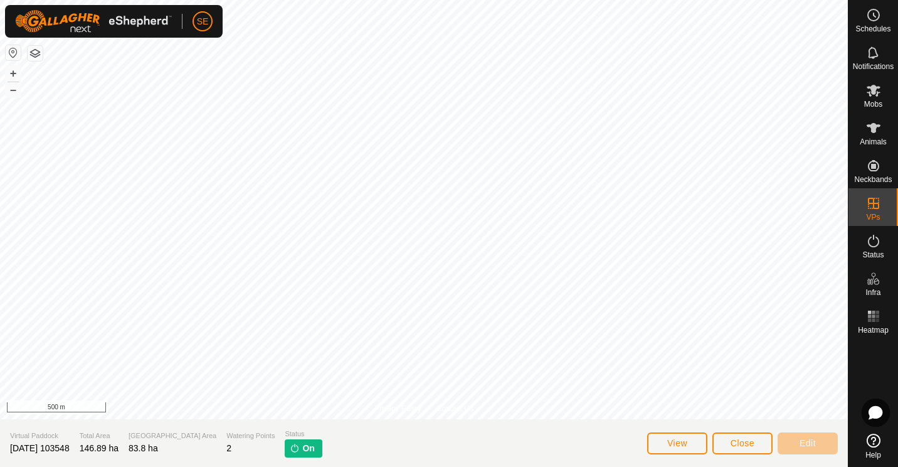
click at [852, 190] on div "Schedules Notifications Mobs Animals Neckbands VPs Status Infra Heatmap Help Pr…" at bounding box center [449, 233] width 898 height 467
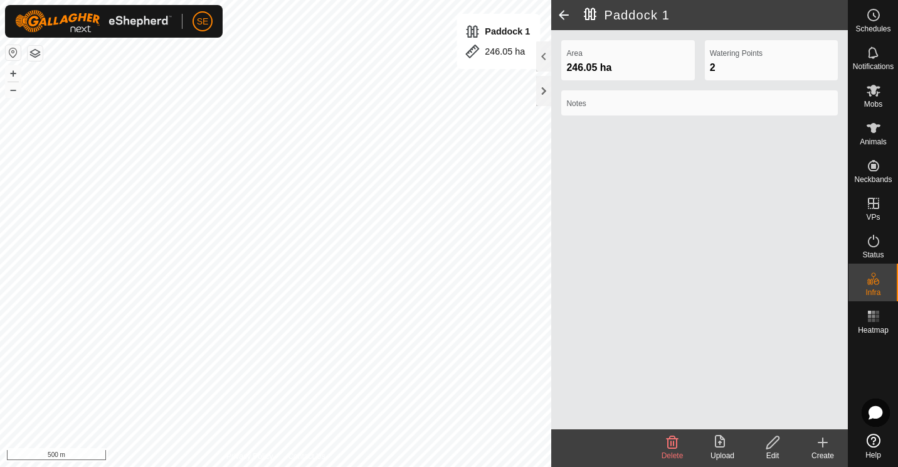
click at [559, 7] on span at bounding box center [563, 15] width 25 height 30
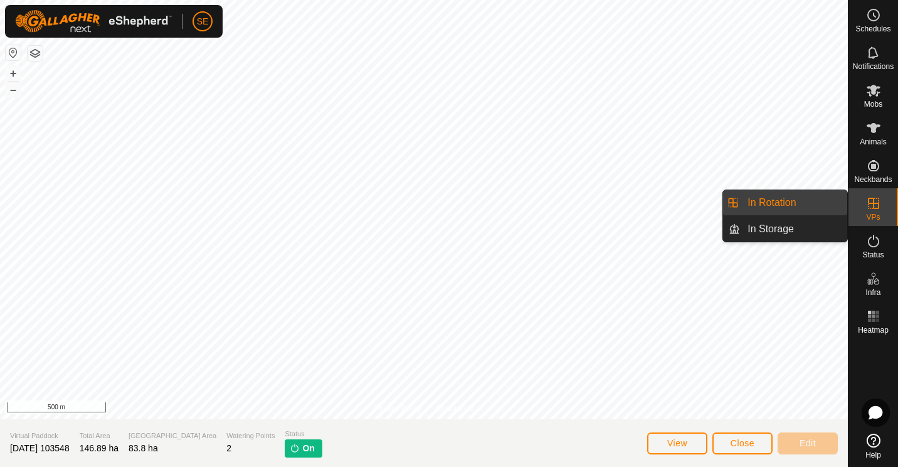
click at [867, 208] on icon at bounding box center [873, 203] width 15 height 15
click at [778, 204] on link "In Rotation" at bounding box center [793, 202] width 107 height 25
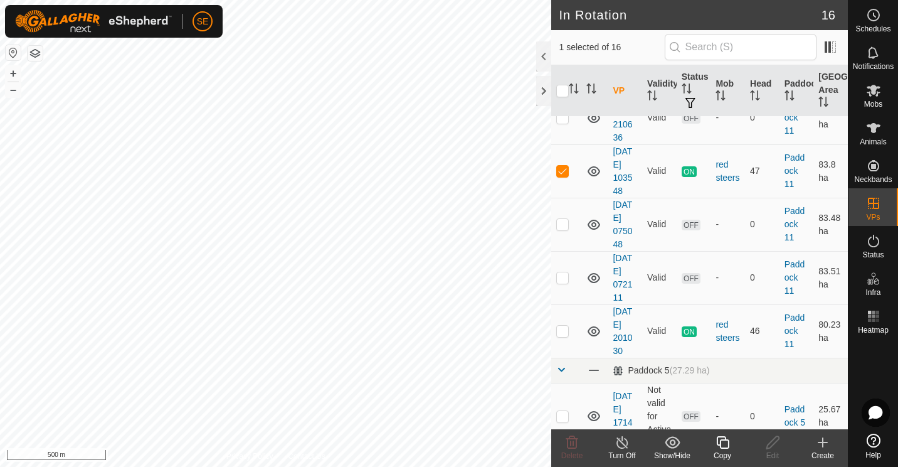
scroll to position [504, 0]
click at [684, 328] on span "ON" at bounding box center [689, 329] width 15 height 11
click at [37, 51] on button "button" at bounding box center [35, 53] width 15 height 15
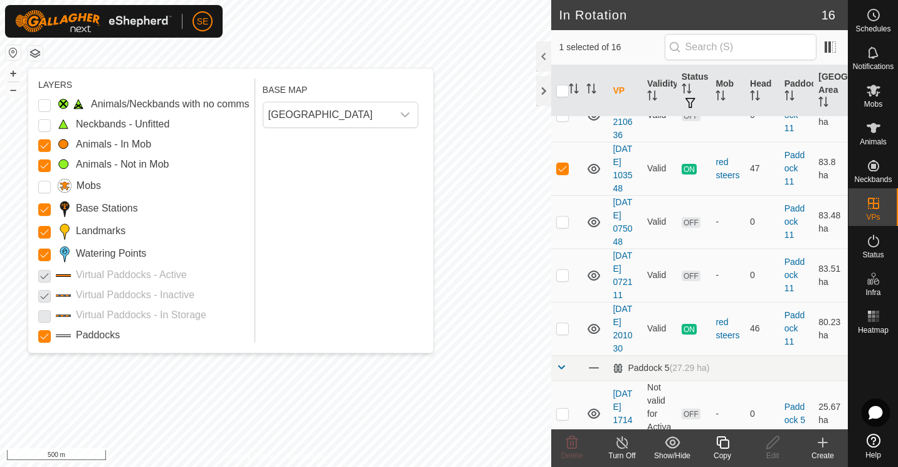
click at [43, 275] on p-checkbox at bounding box center [44, 274] width 13 height 15
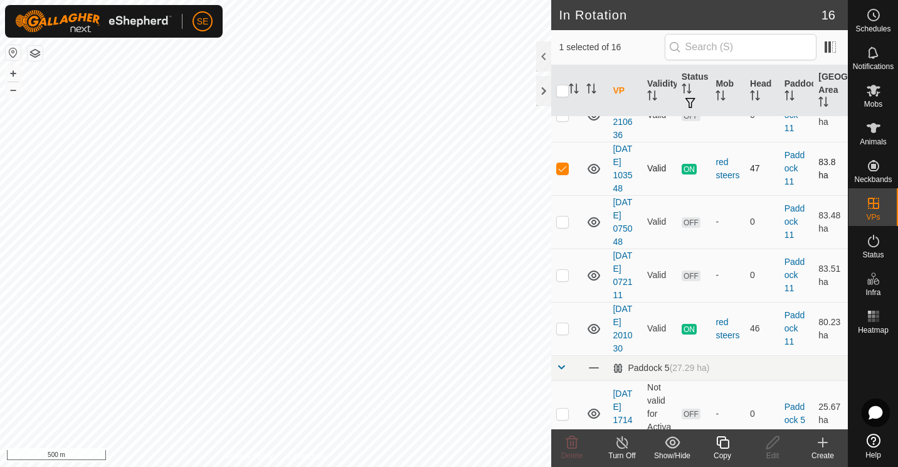
click at [563, 164] on p-checkbox at bounding box center [562, 168] width 13 height 10
click at [563, 167] on p-checkbox at bounding box center [562, 168] width 13 height 10
checkbox input "true"
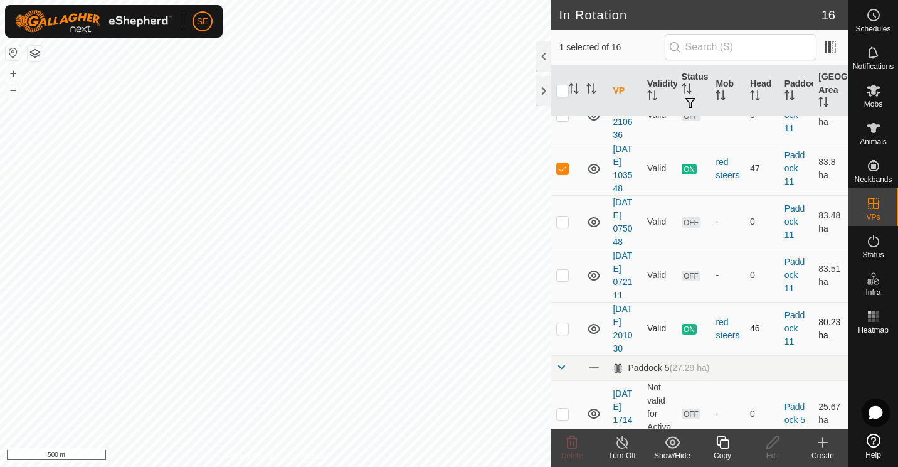
click at [595, 326] on icon at bounding box center [594, 329] width 13 height 10
click at [681, 450] on div "Show/Hide" at bounding box center [672, 455] width 50 height 11
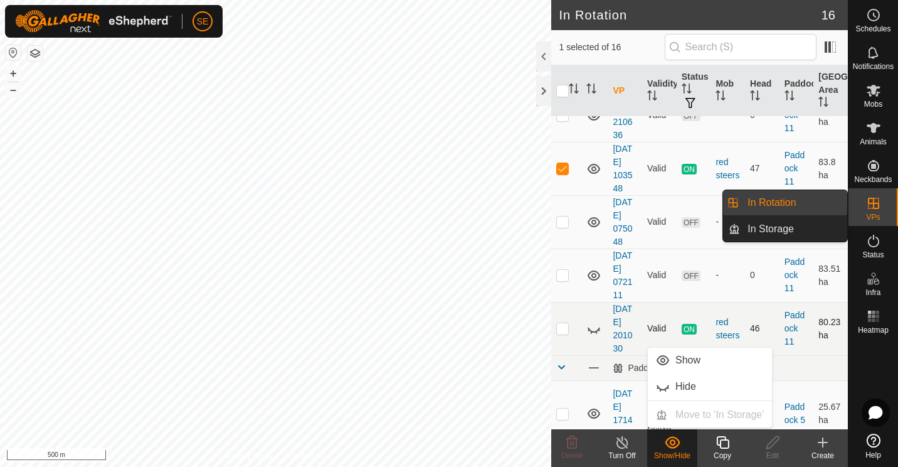
click at [768, 198] on link "In Rotation" at bounding box center [793, 202] width 107 height 25
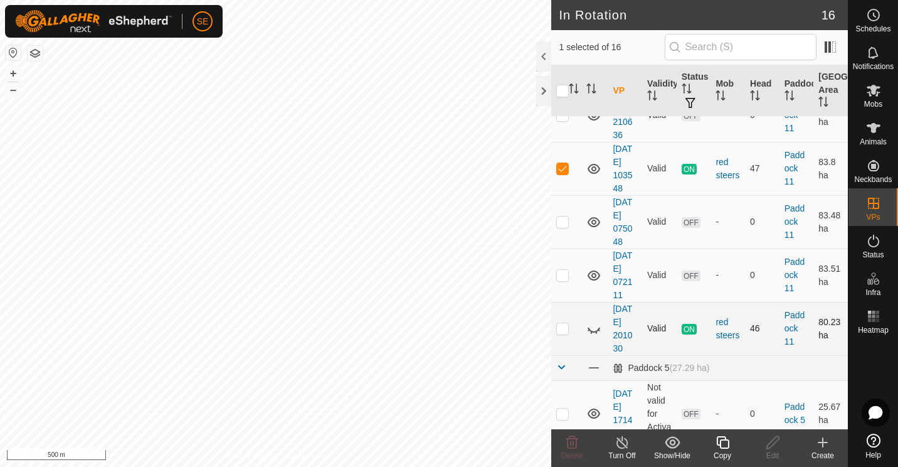
click at [622, 445] on icon at bounding box center [623, 442] width 16 height 15
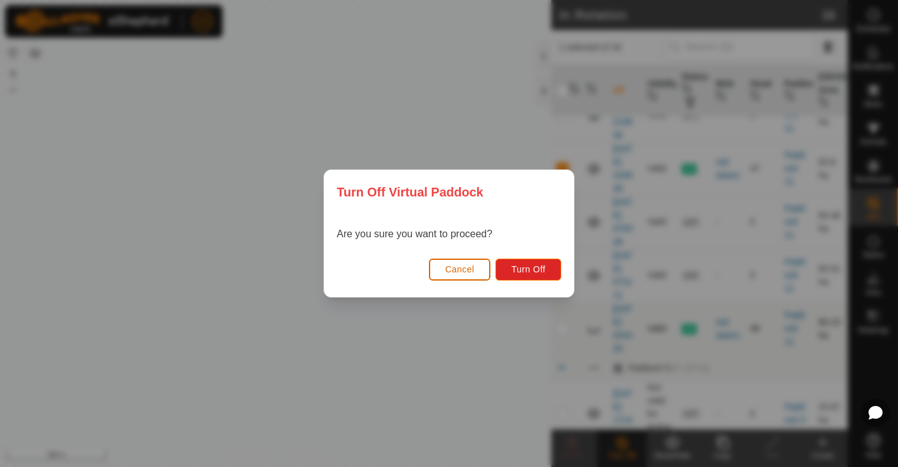
click at [462, 264] on span "Cancel" at bounding box center [459, 269] width 29 height 10
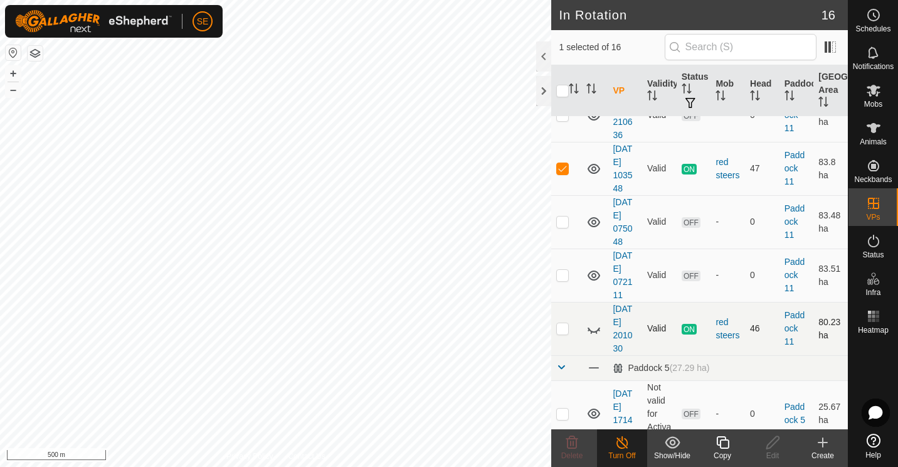
click at [562, 328] on p-checkbox at bounding box center [562, 328] width 13 height 10
checkbox input "true"
click at [563, 171] on p-checkbox at bounding box center [562, 168] width 13 height 10
checkbox input "false"
click at [622, 443] on line at bounding box center [622, 443] width 10 height 10
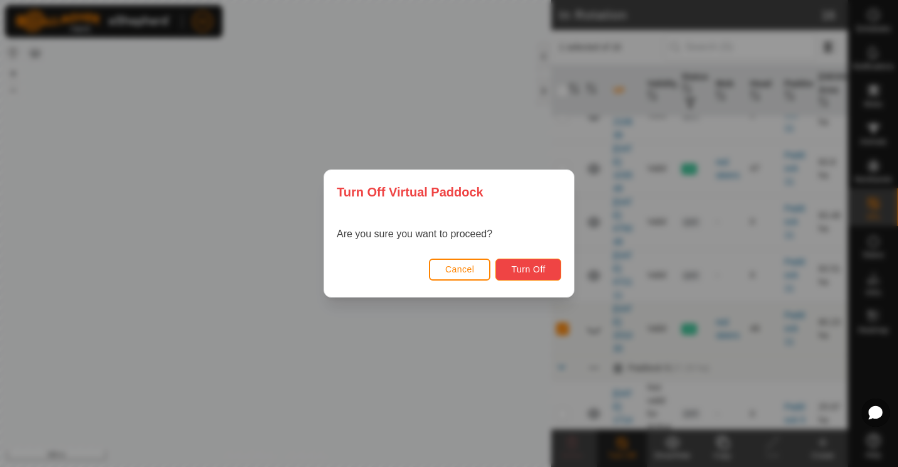
click at [526, 267] on span "Turn Off" at bounding box center [528, 269] width 34 height 10
